Goal: Navigation & Orientation: Find specific page/section

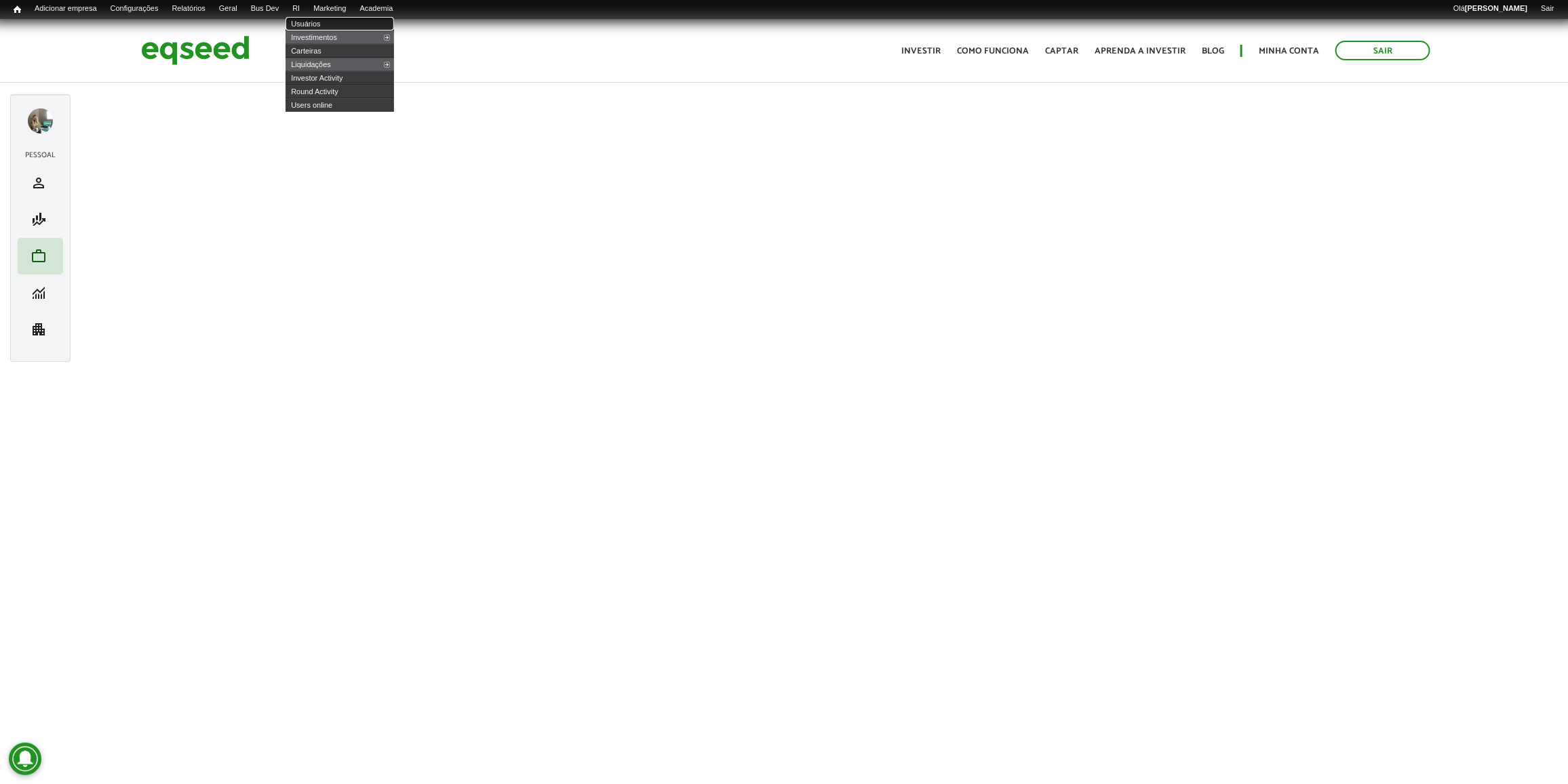
click at [324, 23] on link "Usuários" at bounding box center [340, 24] width 108 height 13
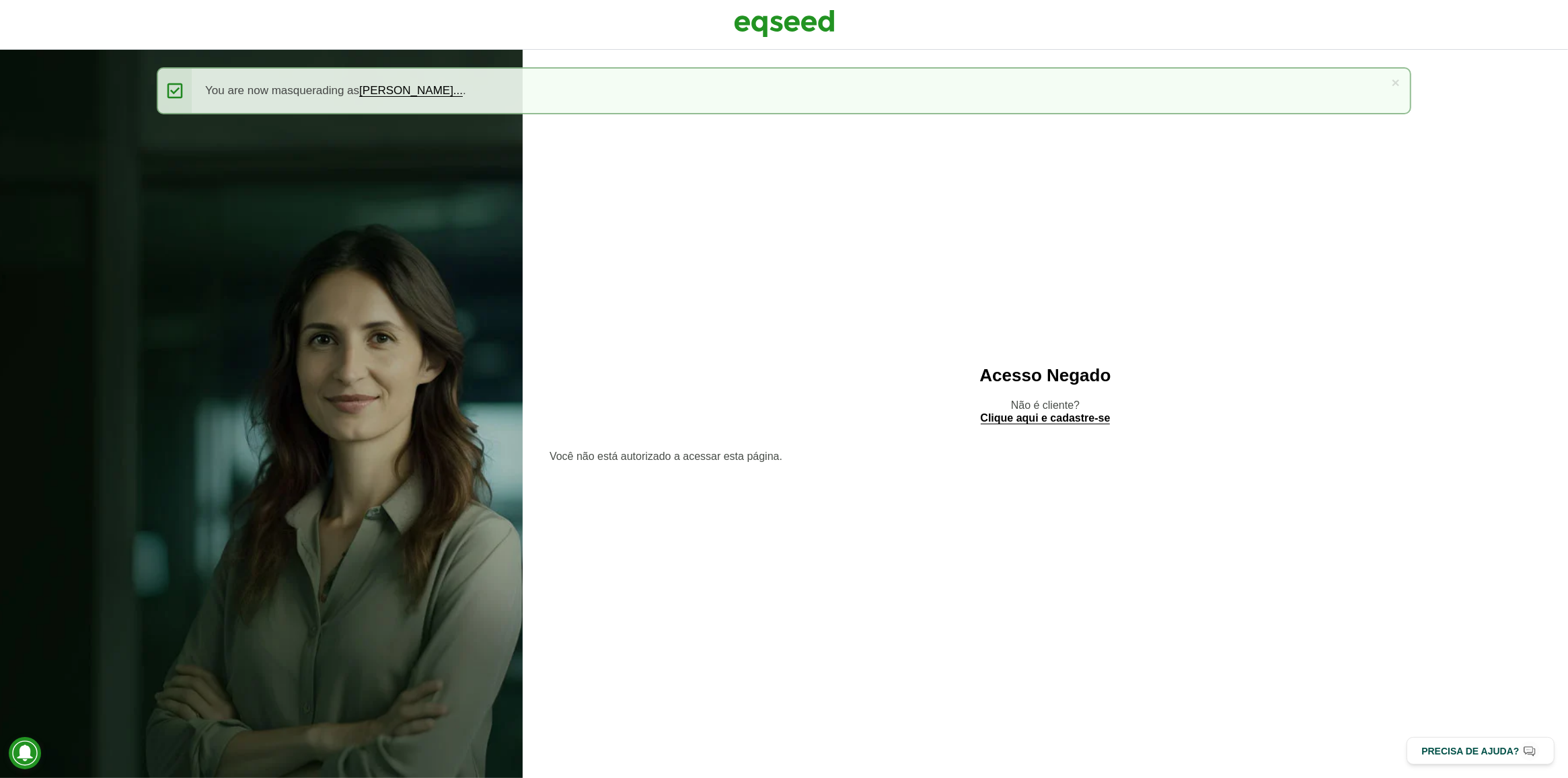
click at [808, 2] on div at bounding box center [784, 24] width 1568 height 50
click at [802, 17] on img at bounding box center [784, 24] width 101 height 34
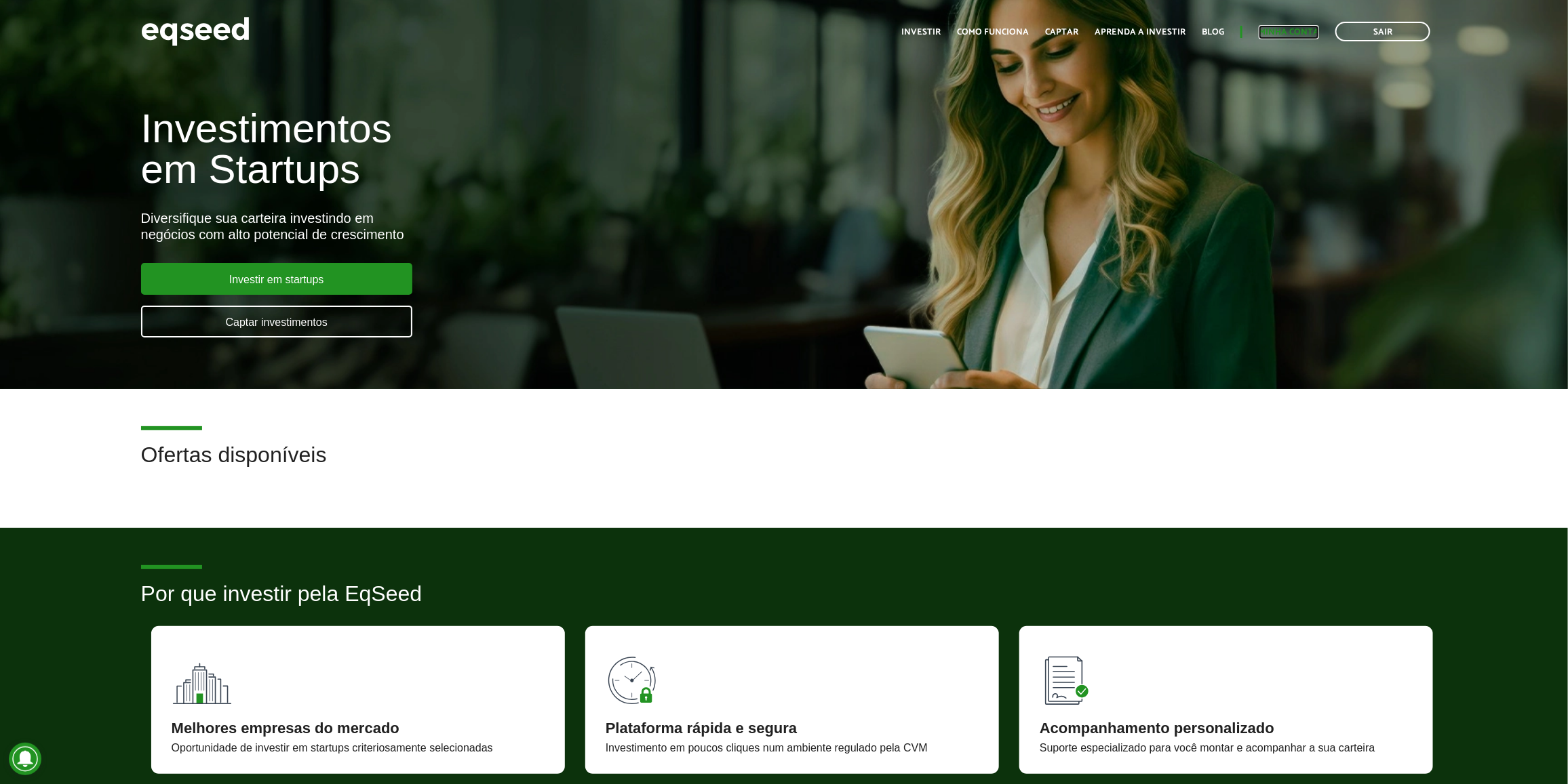
click at [1279, 35] on link "Minha conta" at bounding box center [1289, 31] width 61 height 9
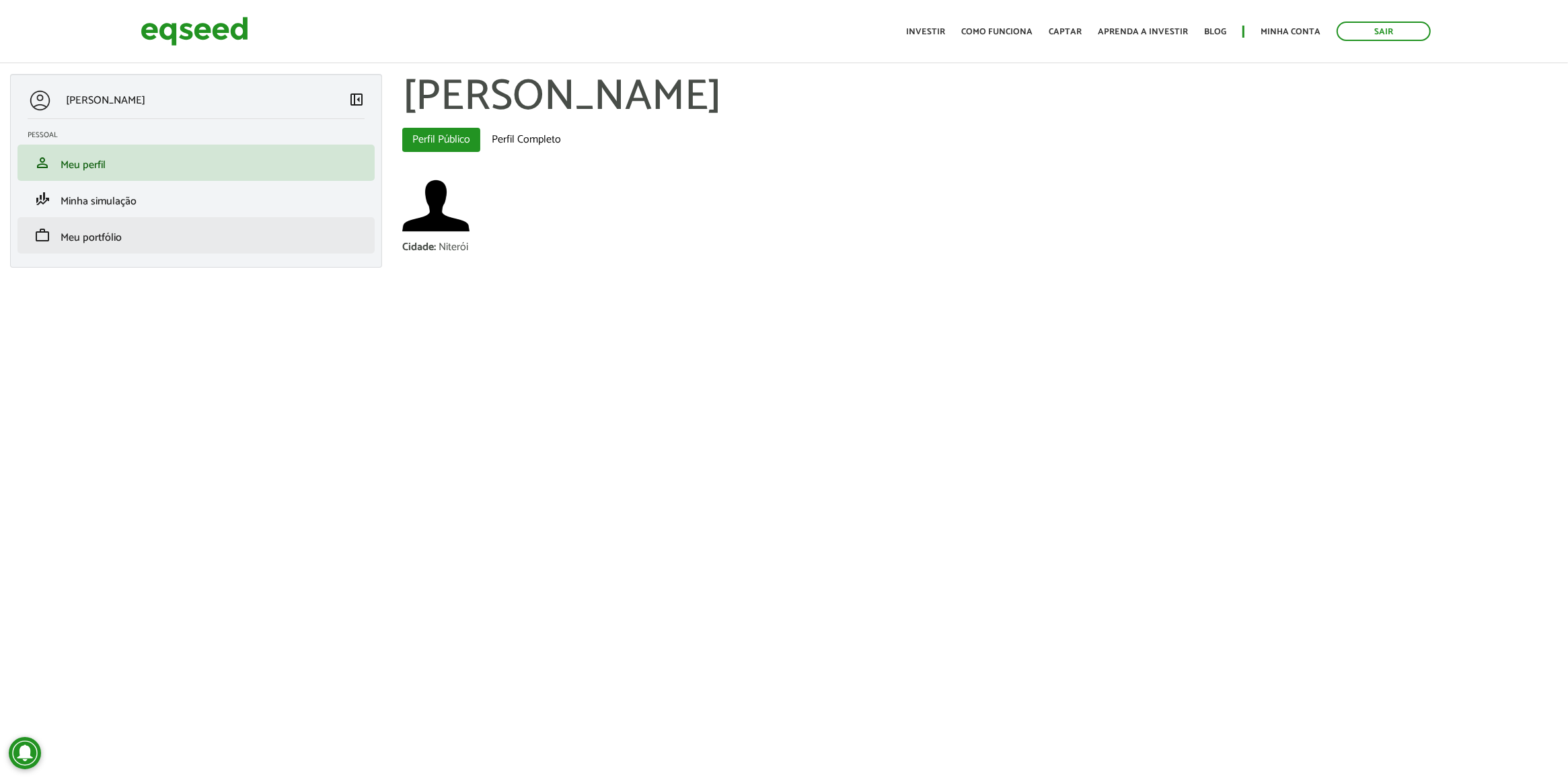
click at [172, 244] on li "work Meu portfólio" at bounding box center [196, 235] width 357 height 37
click at [176, 229] on link "work Meu portfólio" at bounding box center [196, 235] width 337 height 16
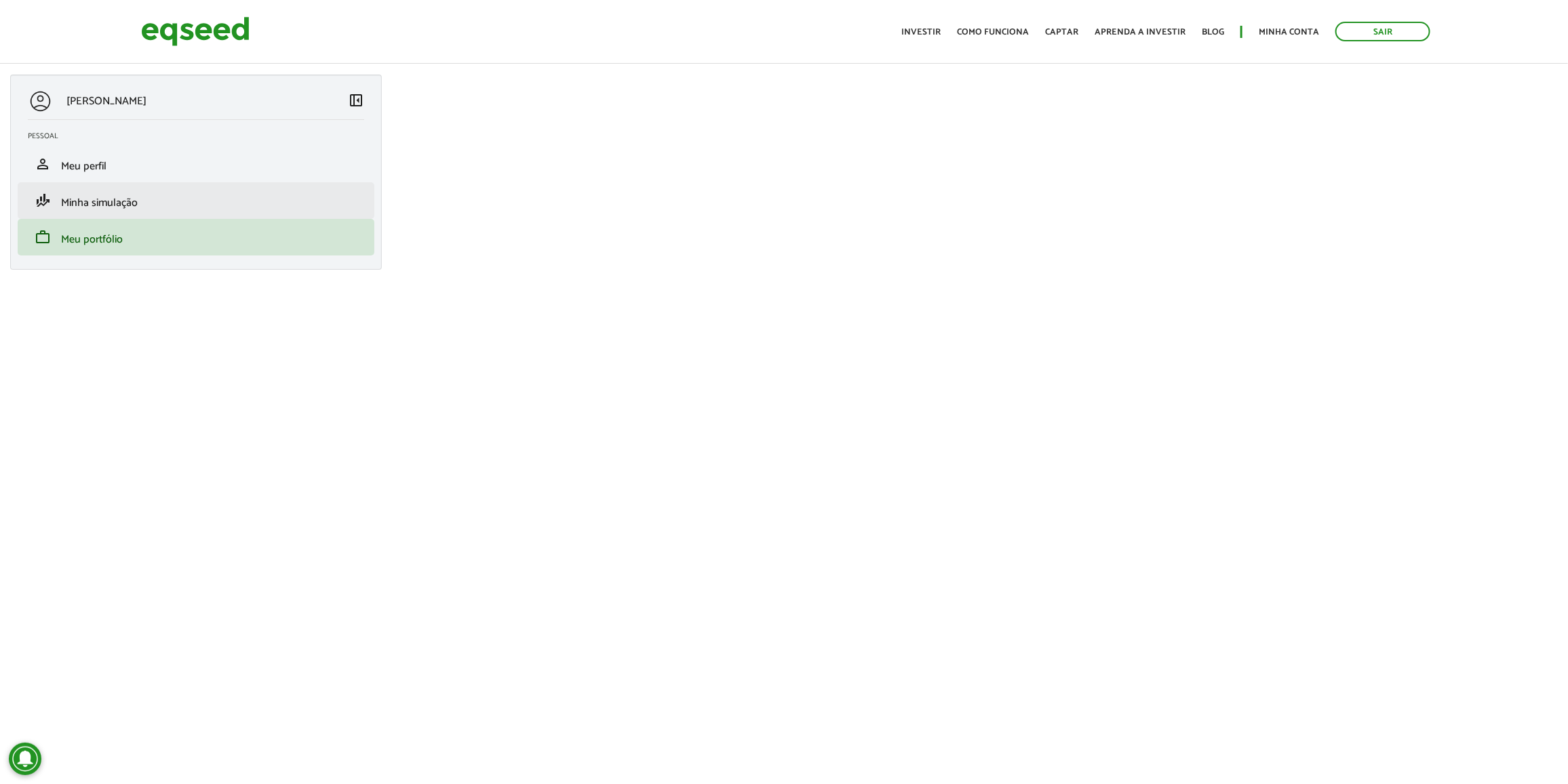
click at [150, 215] on li "finance_mode Minha simulação" at bounding box center [197, 200] width 357 height 37
click at [134, 200] on span "Minha simulação" at bounding box center [99, 202] width 77 height 18
